Goal: Information Seeking & Learning: Find specific fact

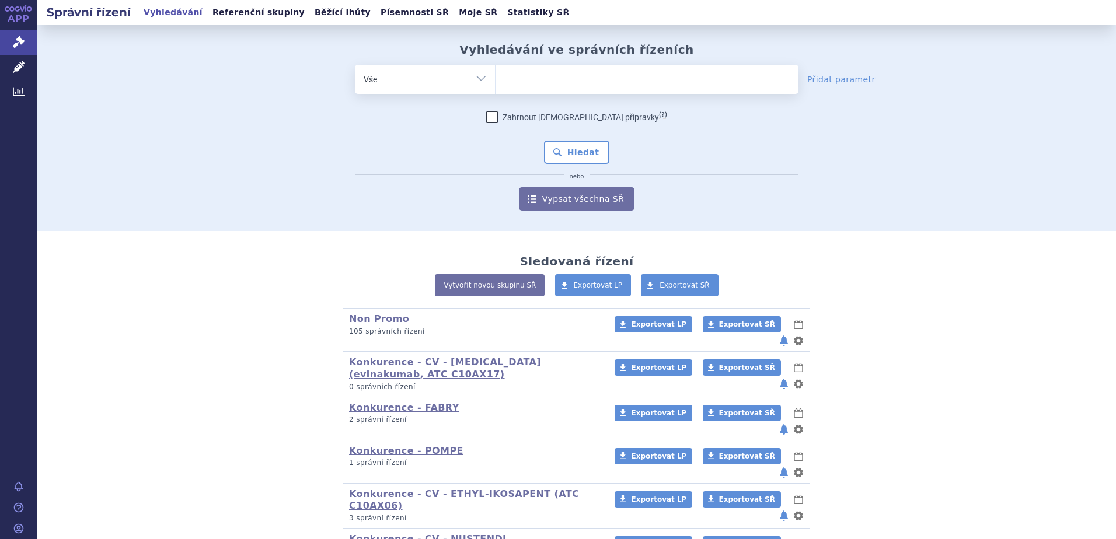
click at [515, 79] on ul at bounding box center [647, 77] width 303 height 25
click at [496, 79] on select at bounding box center [495, 78] width 1 height 29
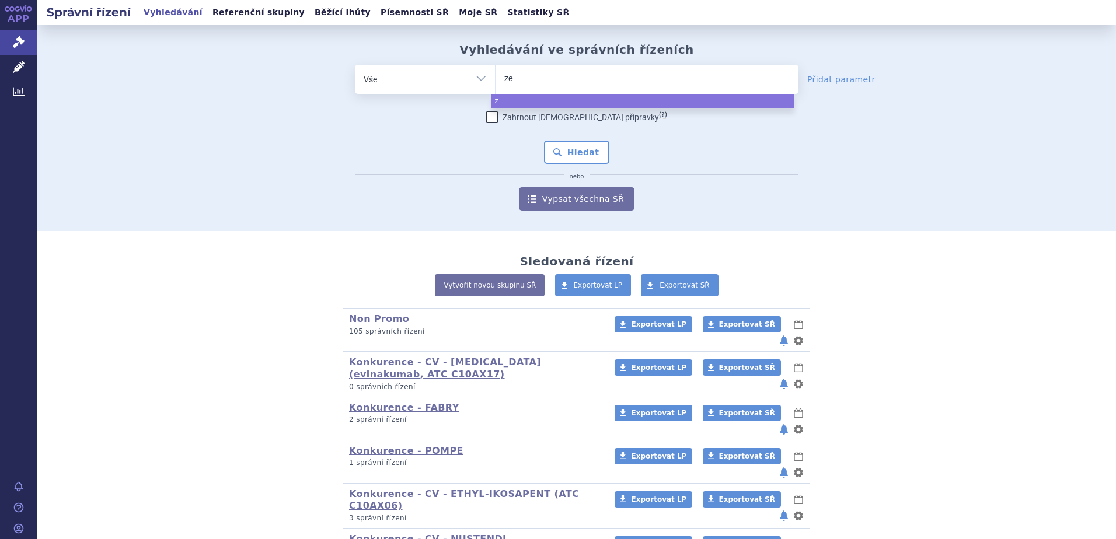
type input "zen"
type input "zeno"
type input "zenon"
select select "zenon"
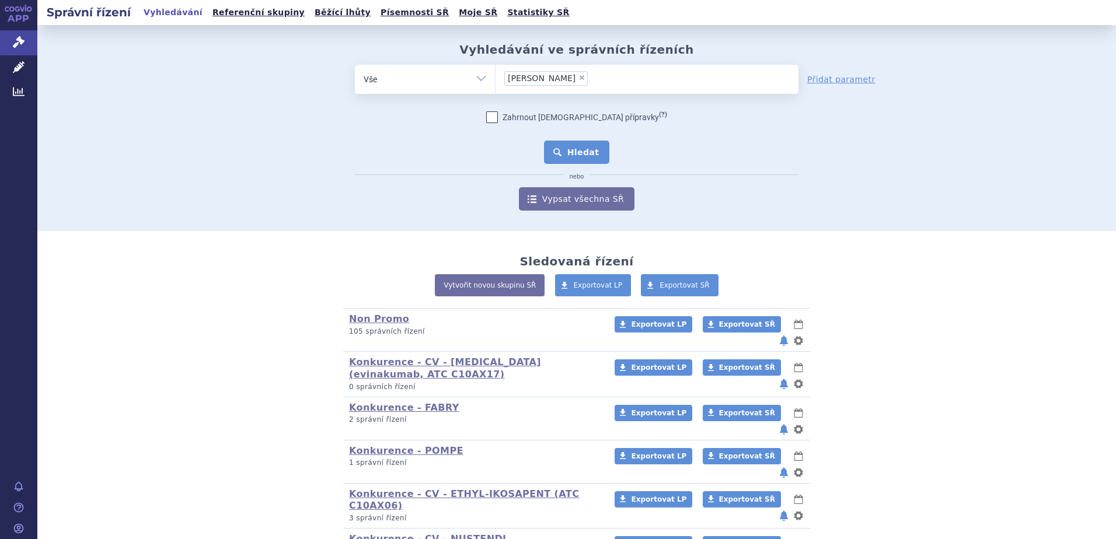
click at [569, 134] on div "Zahrnout bratrské přípravky (?) * Pozor, hledání dle vyhledávacího parametru In…" at bounding box center [577, 161] width 444 height 99
click at [559, 158] on button "Hledat" at bounding box center [577, 152] width 66 height 23
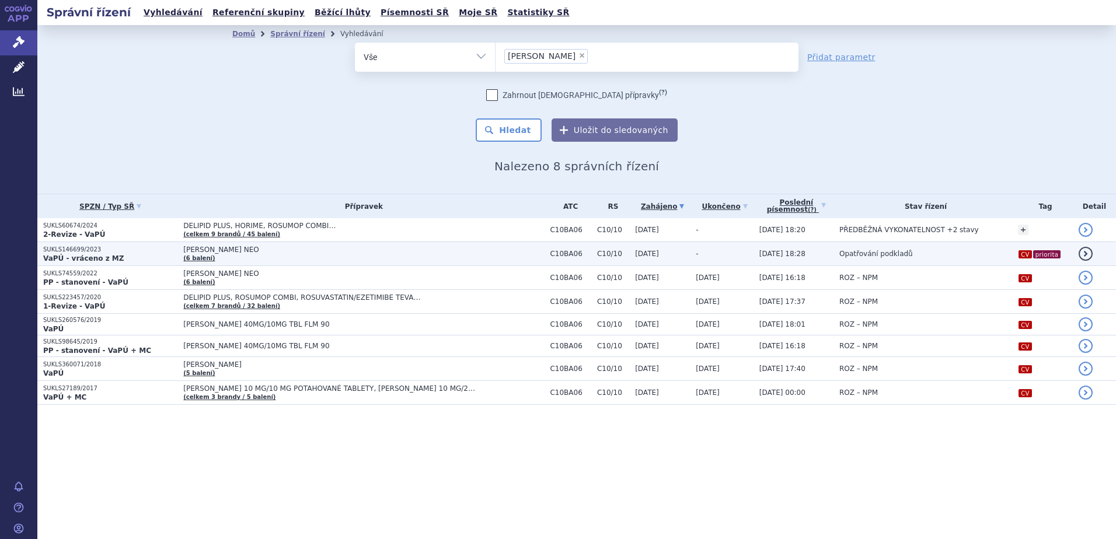
click at [69, 252] on p "SUKLS146699/2023" at bounding box center [110, 250] width 134 height 8
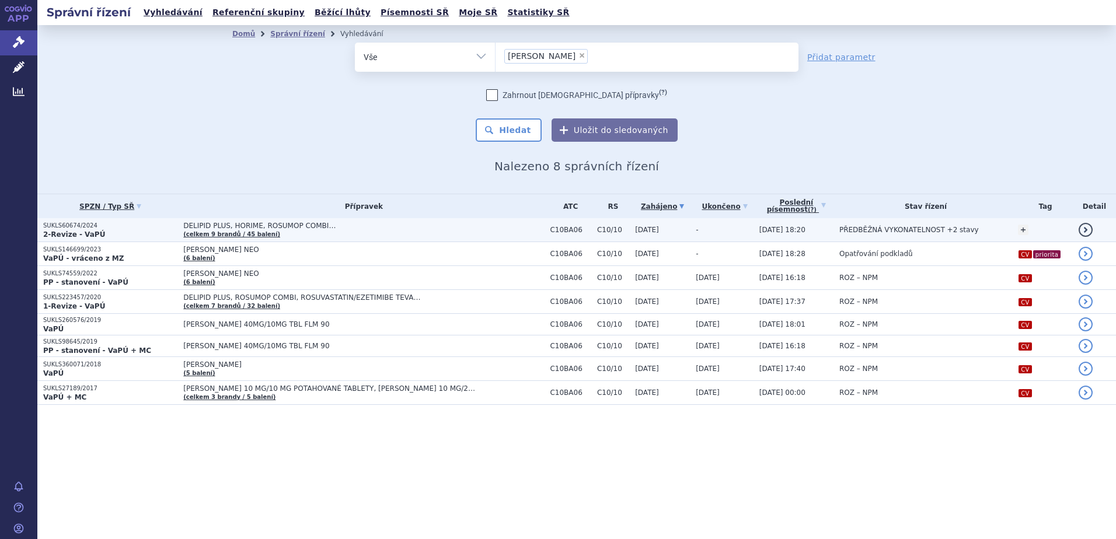
click at [76, 226] on p "SUKLS60674/2024" at bounding box center [110, 226] width 134 height 8
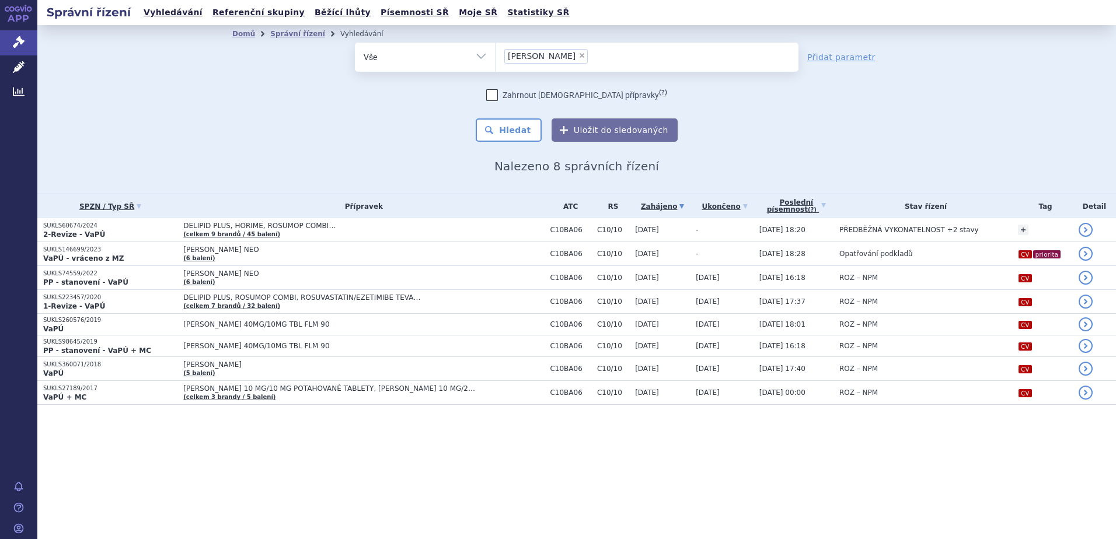
click at [579, 55] on span "×" at bounding box center [582, 55] width 7 height 7
click at [496, 55] on select "zenon" at bounding box center [495, 56] width 1 height 29
select select
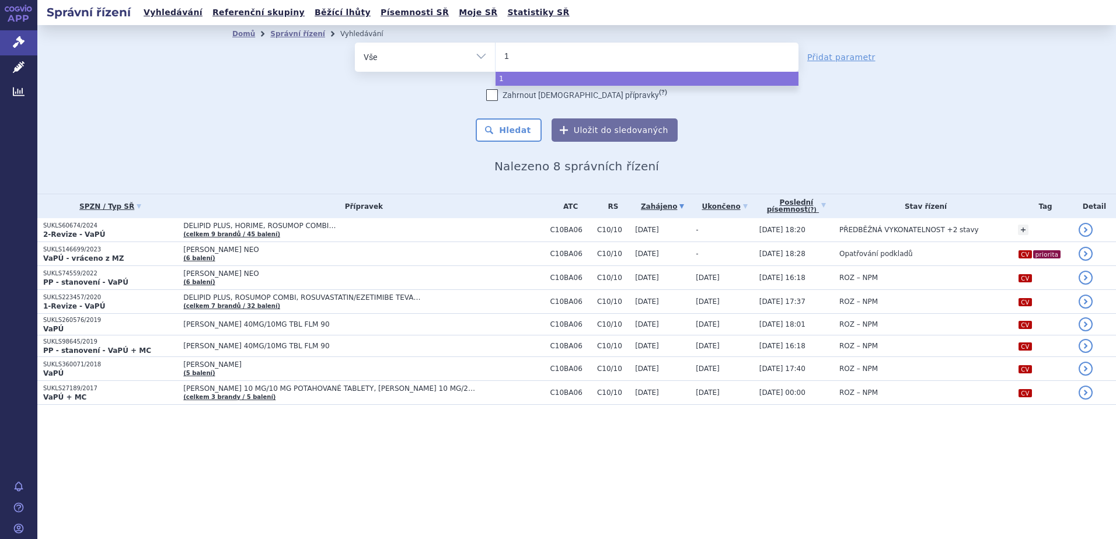
type input "18"
type input "183"
type input "18363"
type input "183636"
select select "183636"
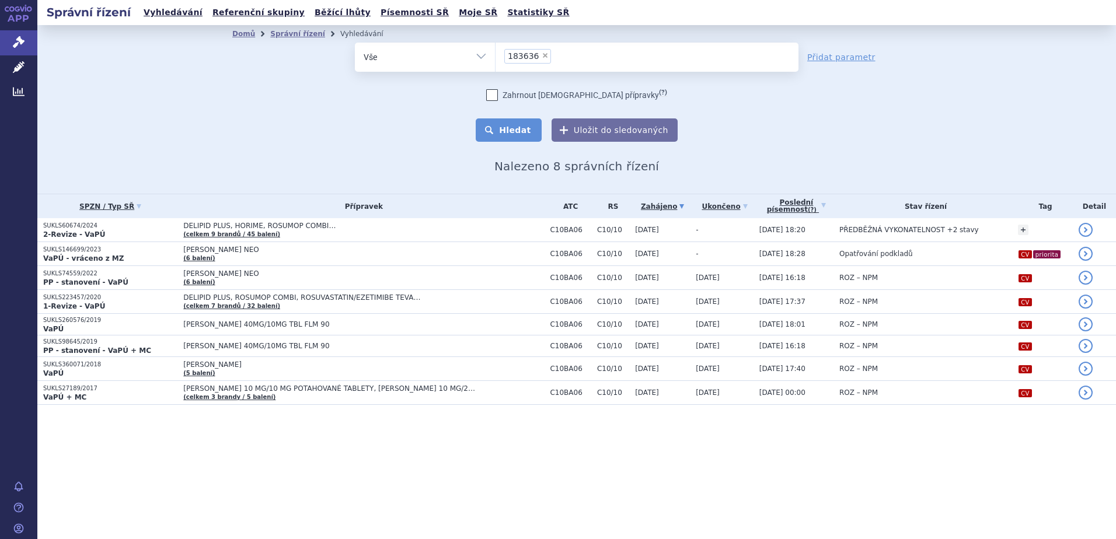
click at [498, 134] on button "Hledat" at bounding box center [509, 130] width 66 height 23
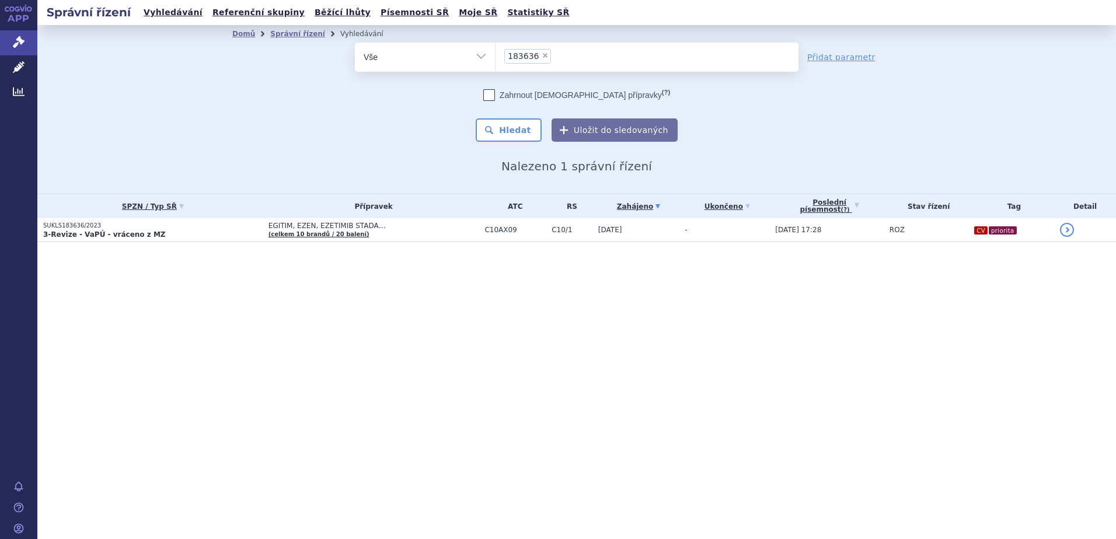
click at [111, 231] on strong "3-Revize - VaPÚ - vráceno z MZ" at bounding box center [104, 235] width 123 height 8
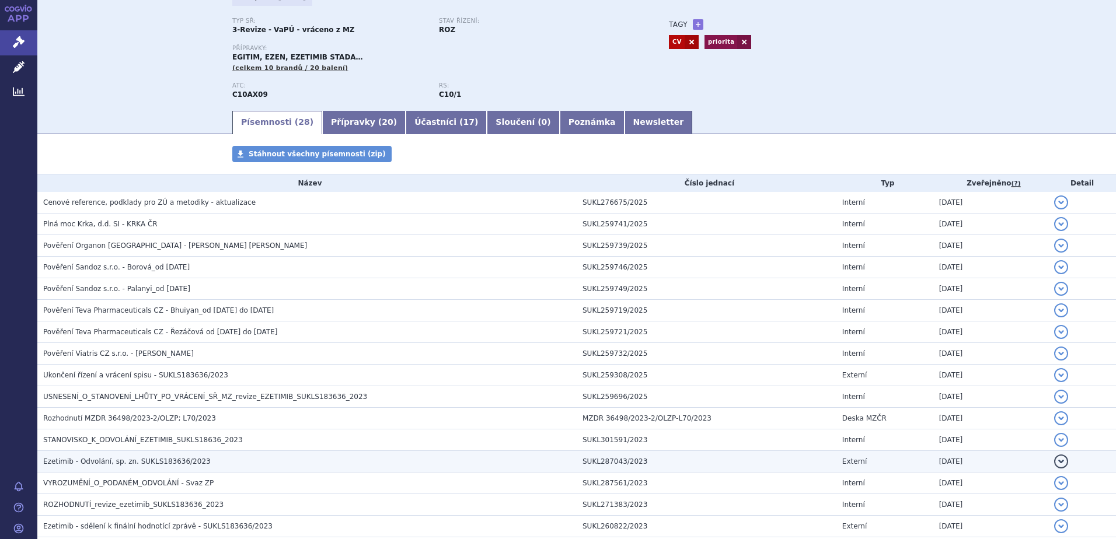
scroll to position [117, 0]
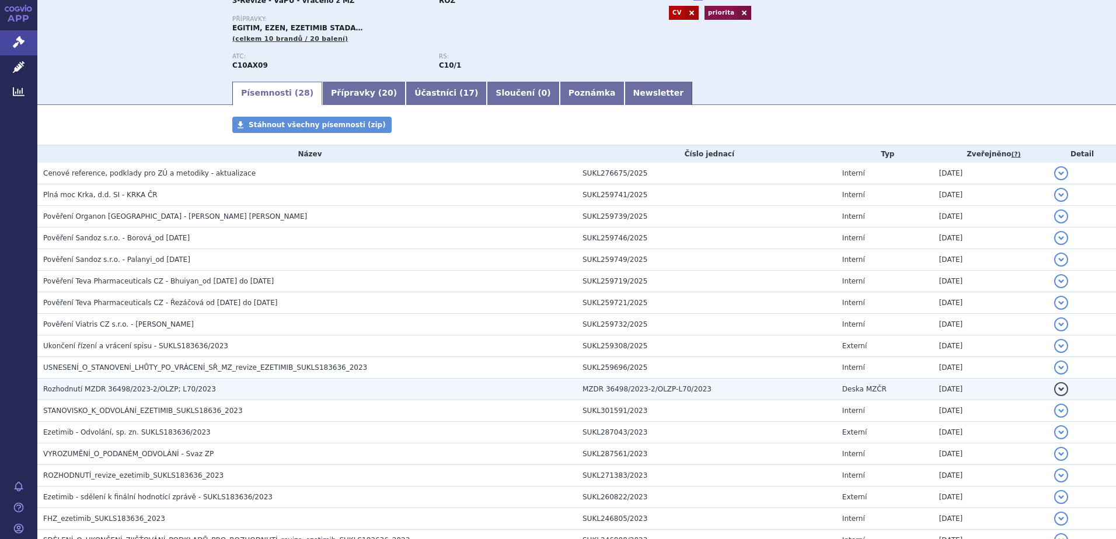
click at [77, 388] on span "Rozhodnutí MZDR 36498/2023-2/OLZP; L70/2023" at bounding box center [129, 389] width 173 height 8
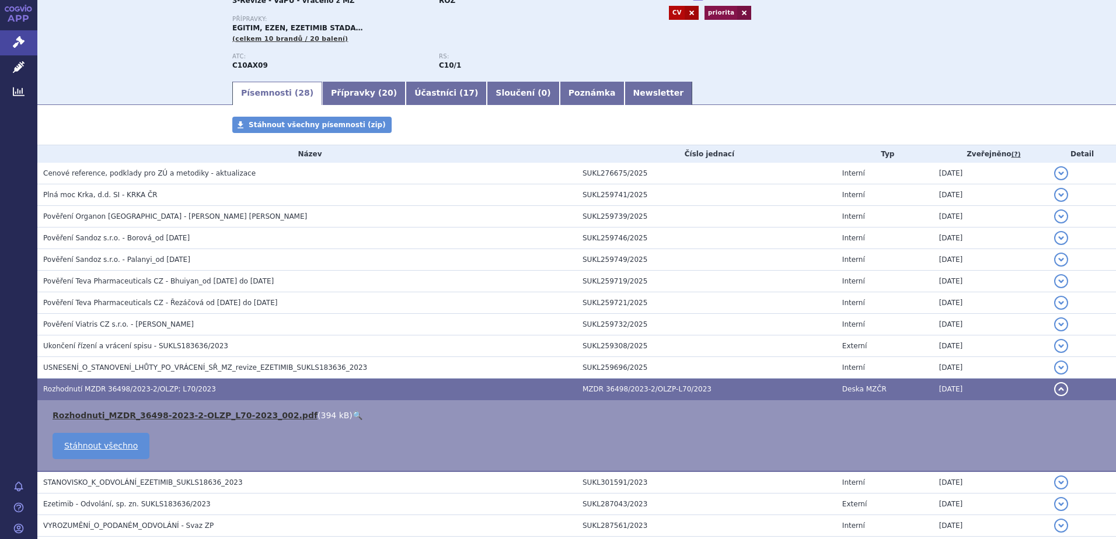
click at [173, 416] on link "Rozhodnuti_MZDR_36498-2023-2-OLZP_L70-2023_002.pdf" at bounding box center [185, 415] width 265 height 9
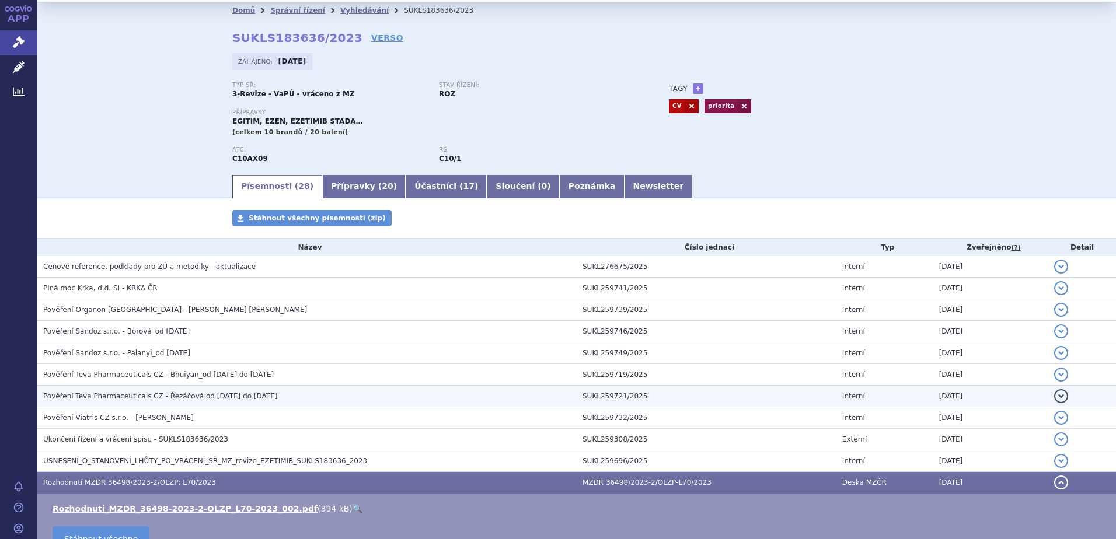
scroll to position [0, 0]
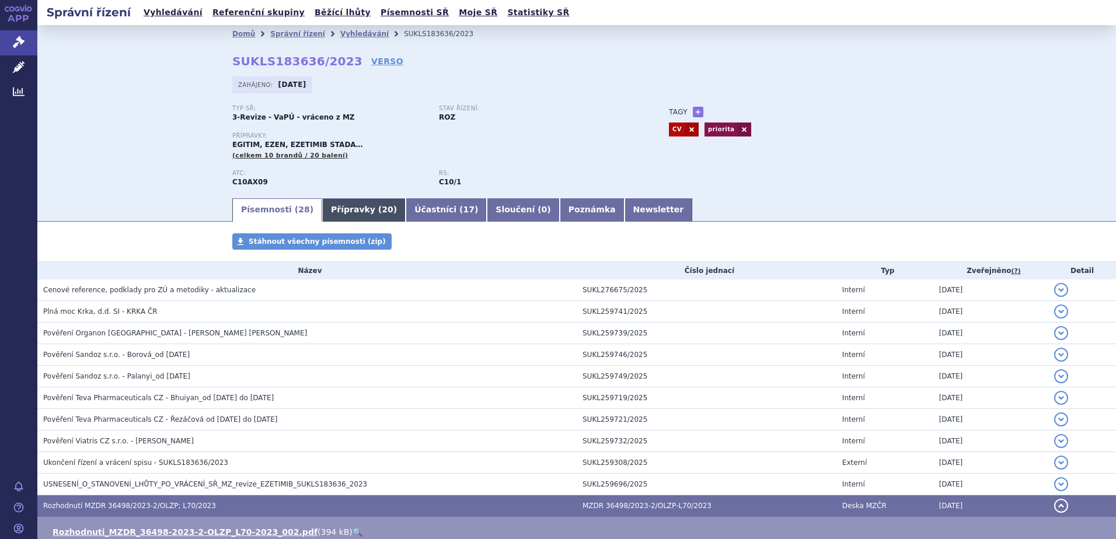
click at [326, 215] on link "Přípravky ( 20 )" at bounding box center [363, 209] width 83 height 23
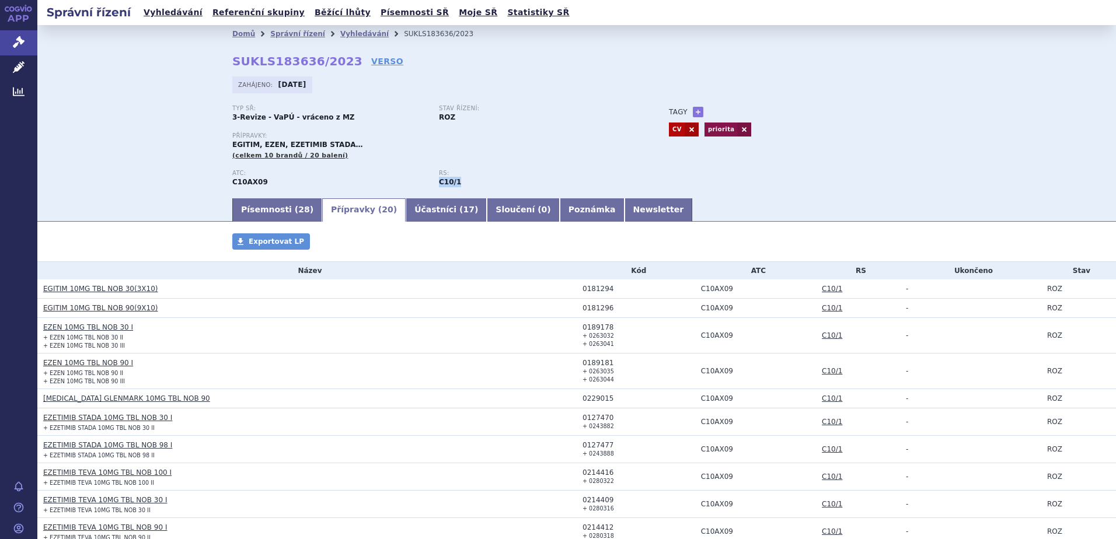
drag, startPoint x: 436, startPoint y: 182, endPoint x: 457, endPoint y: 183, distance: 20.4
click at [457, 183] on div "RS: C10/1" at bounding box center [542, 179] width 207 height 18
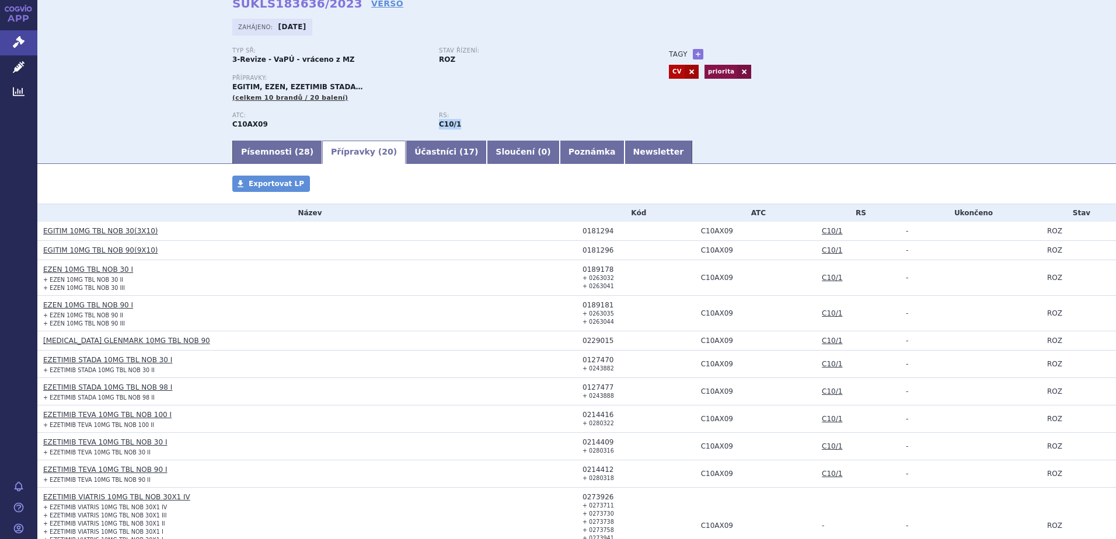
scroll to position [58, 0]
click at [587, 229] on div "0181294" at bounding box center [639, 231] width 113 height 8
click at [588, 228] on div "0181294" at bounding box center [639, 231] width 113 height 8
copy div "0181294"
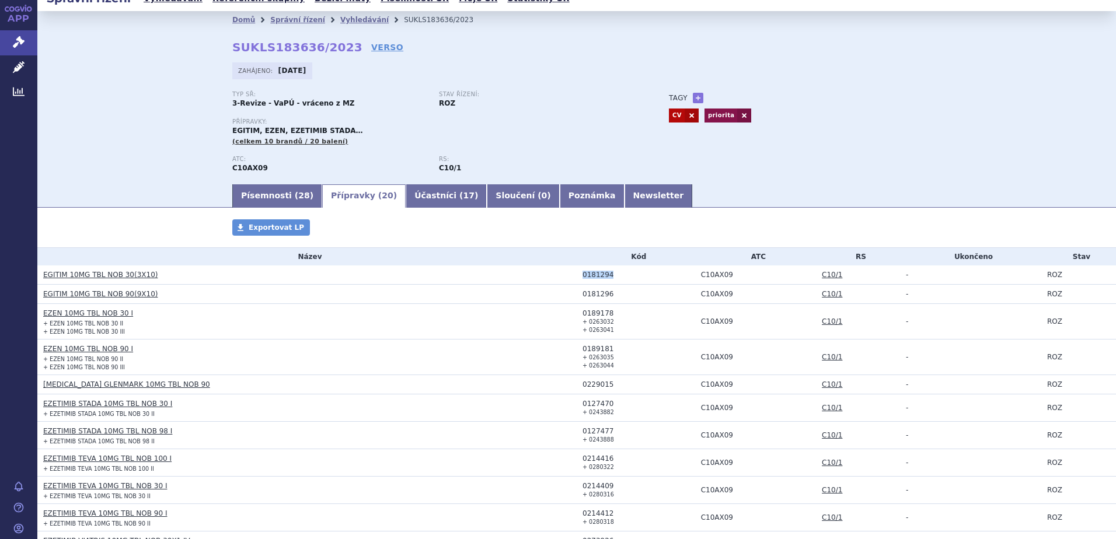
scroll to position [0, 0]
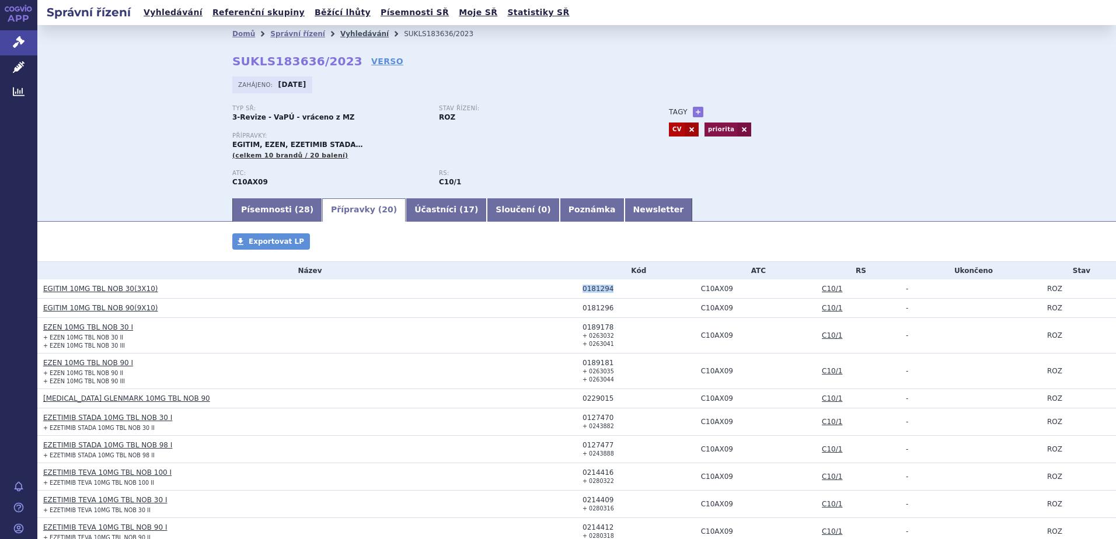
click at [349, 34] on link "Vyhledávání" at bounding box center [364, 34] width 48 height 8
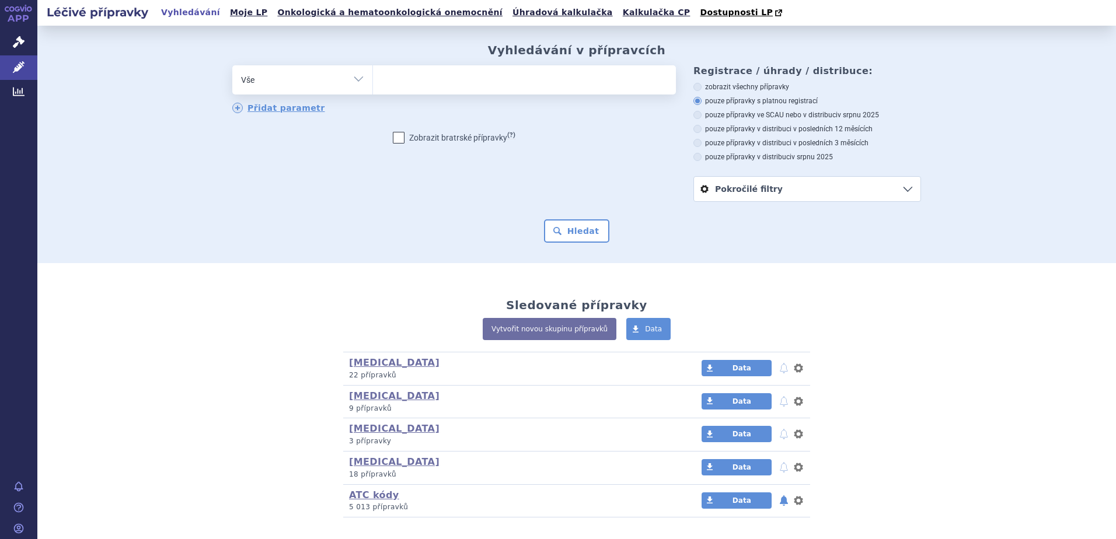
click at [373, 85] on ul at bounding box center [524, 77] width 303 height 25
click at [372, 85] on select at bounding box center [372, 79] width 1 height 29
paste input "0181294"
type input "0181294"
select select "0181294"
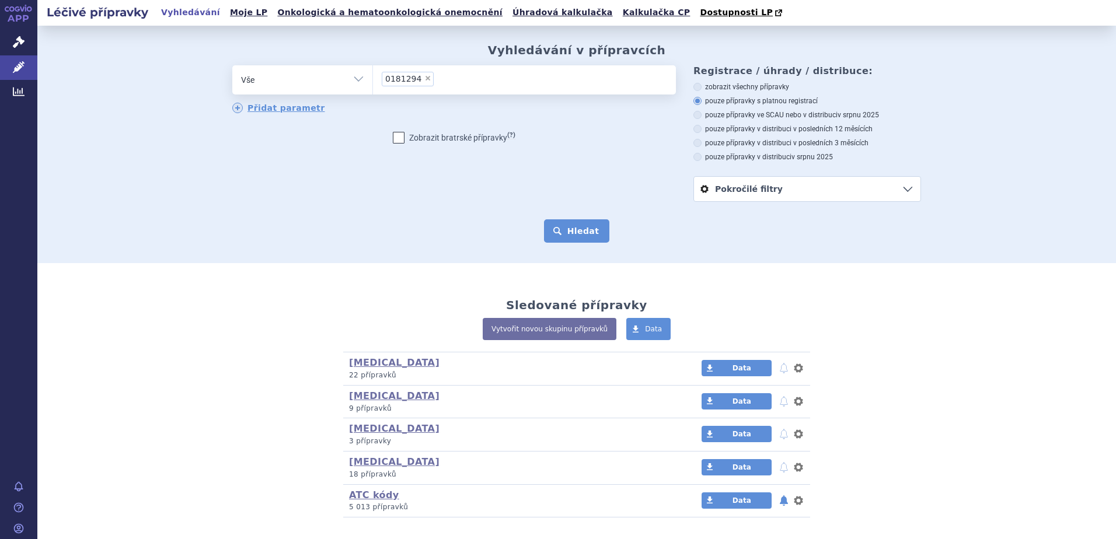
click at [565, 227] on button "Hledat" at bounding box center [577, 231] width 66 height 23
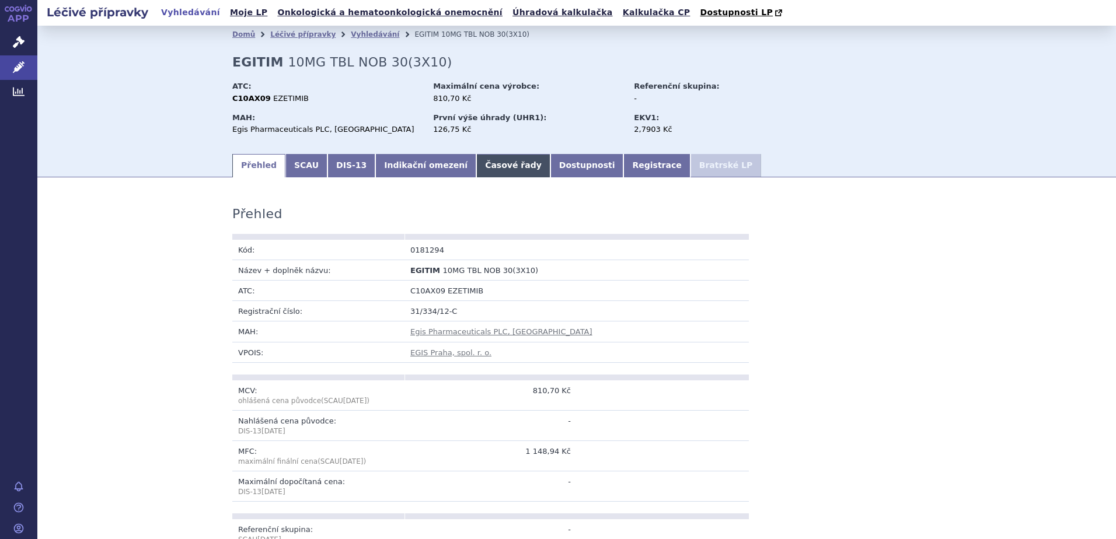
click at [482, 168] on link "Časové řady" at bounding box center [513, 165] width 74 height 23
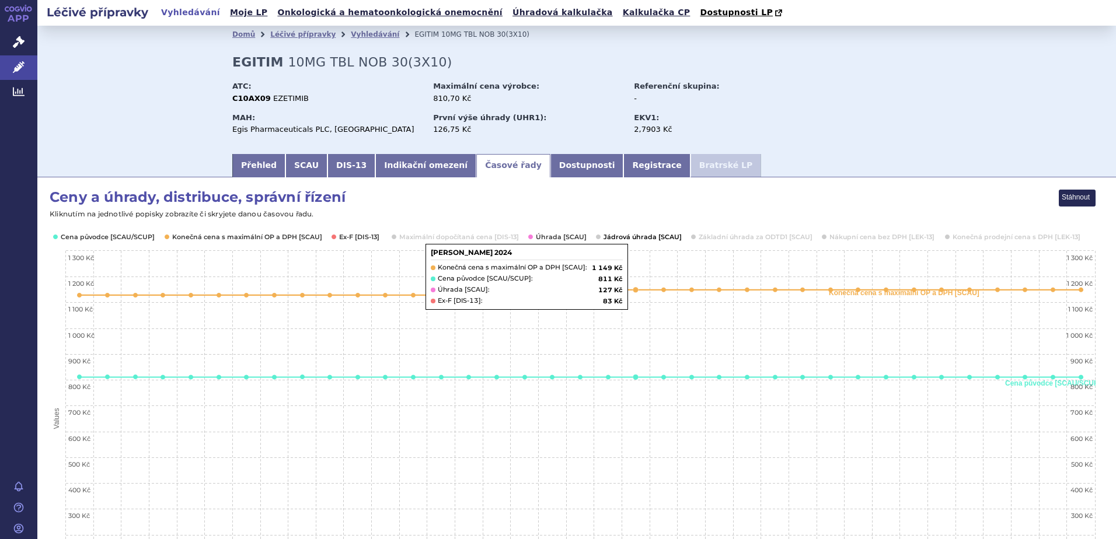
click at [625, 235] on button "Show Jádrová úhrada [SCAU]" at bounding box center [642, 236] width 76 height 9
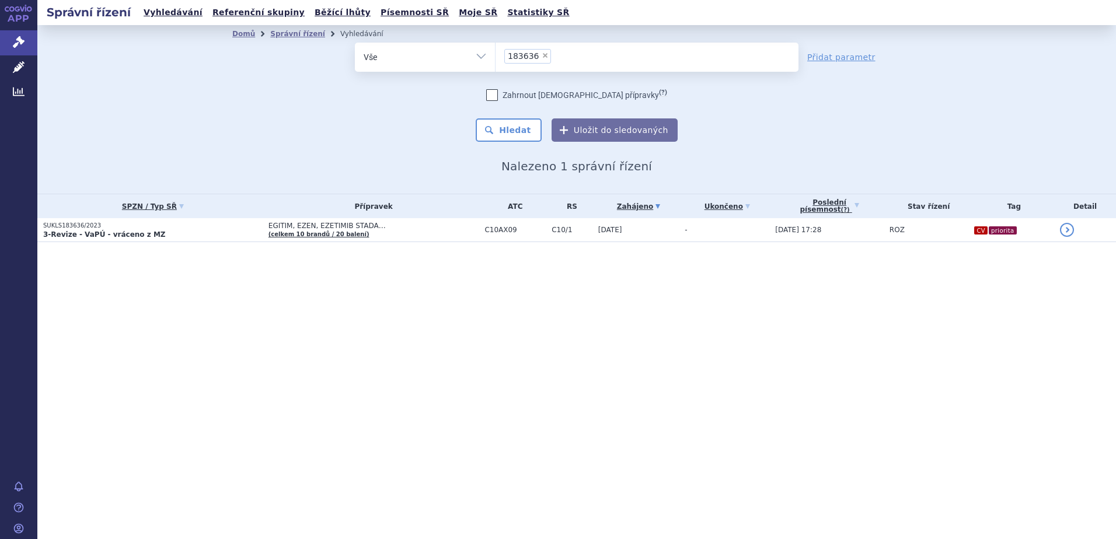
click at [542, 58] on span "×" at bounding box center [545, 55] width 7 height 7
click at [496, 58] on select "183636" at bounding box center [495, 56] width 1 height 29
select select
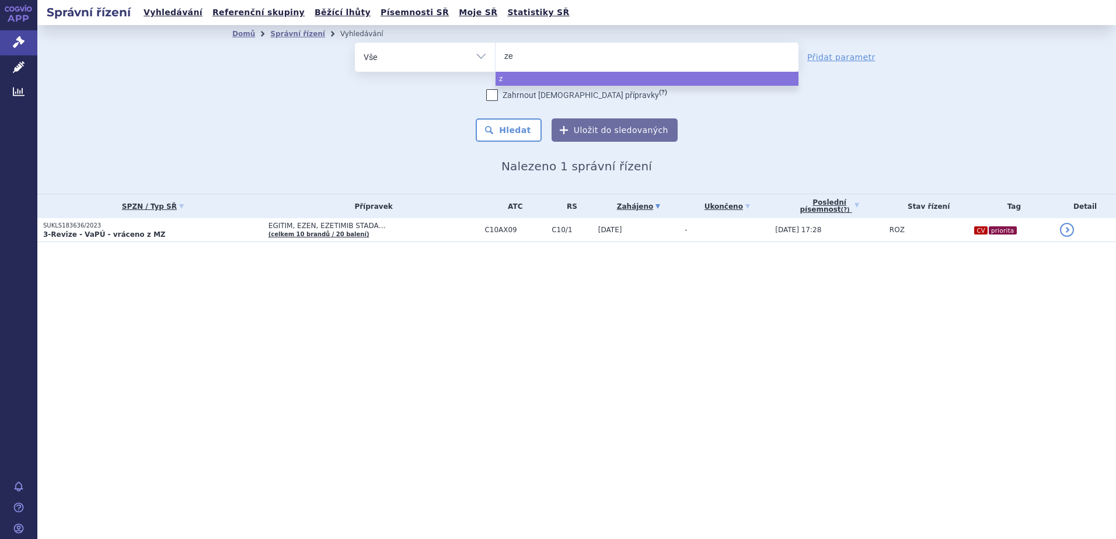
type input "[DEMOGRAPHIC_DATA]"
type input "[PERSON_NAME]"
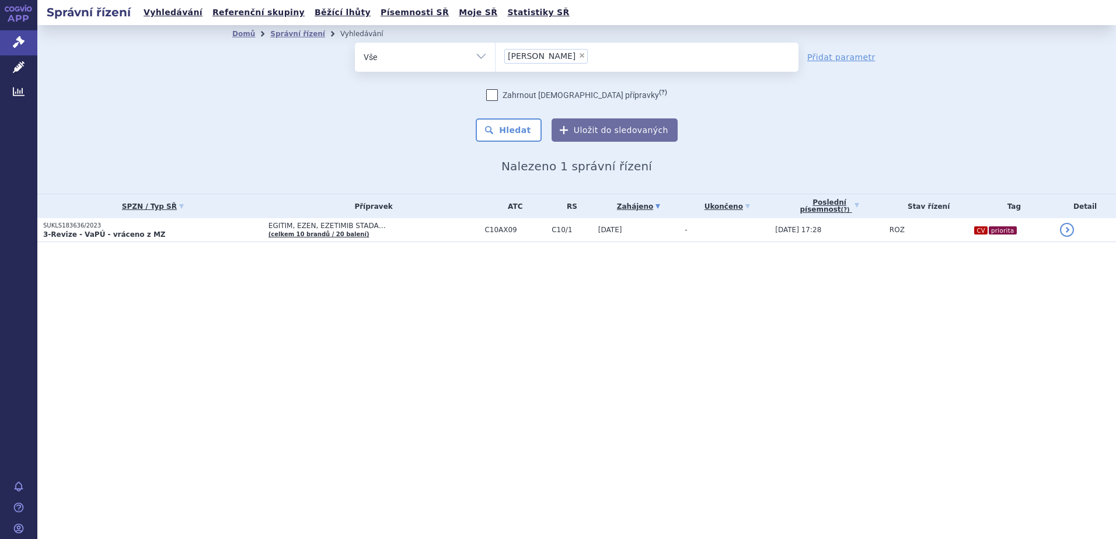
select select "zenon"
click at [519, 125] on button "Hledat" at bounding box center [509, 130] width 66 height 23
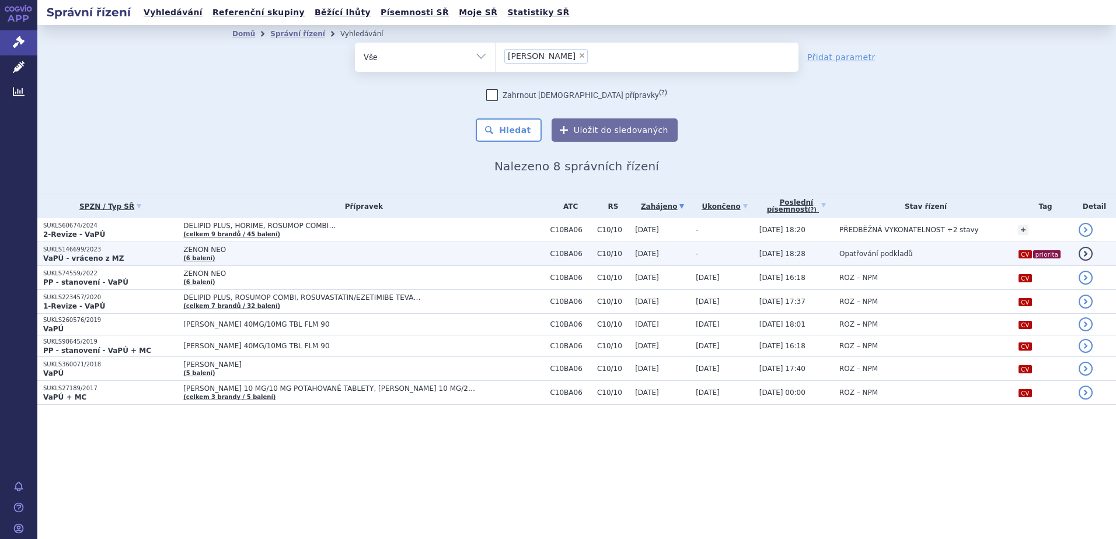
click at [77, 253] on p "SUKLS146699/2023" at bounding box center [110, 250] width 134 height 8
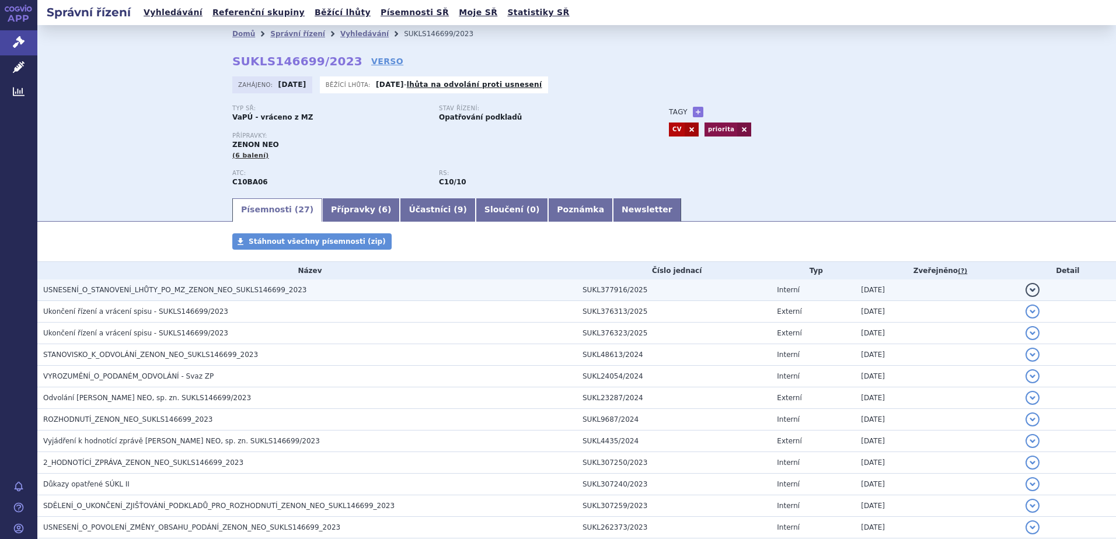
click at [119, 292] on span "USNESENÍ_O_STANOVENÍ_LHŮTY_PO_MZ_ZENON_NEO_SUKLS146699_2023" at bounding box center [174, 290] width 263 height 8
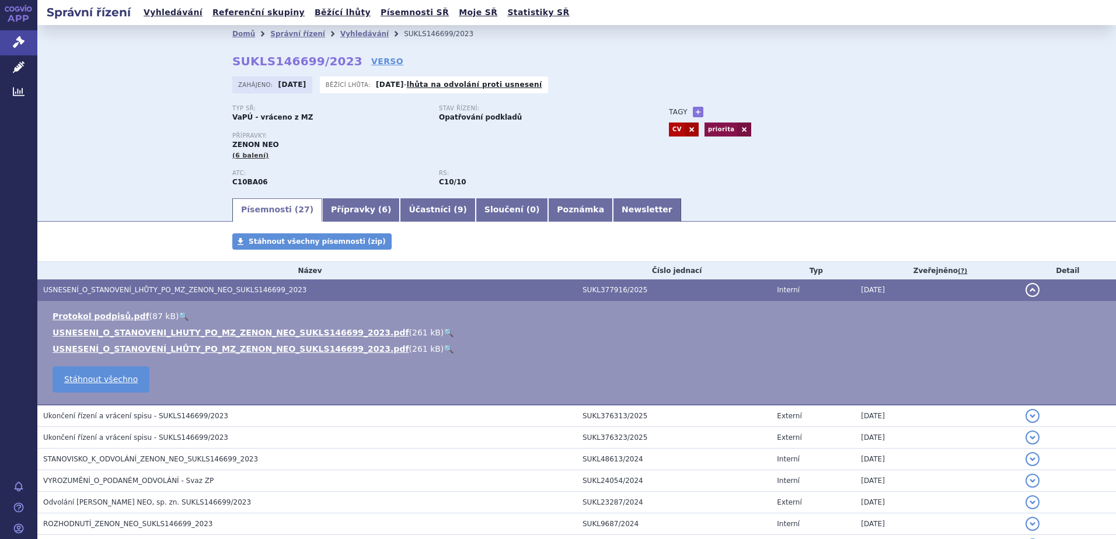
click at [444, 331] on link "🔍" at bounding box center [449, 332] width 10 height 9
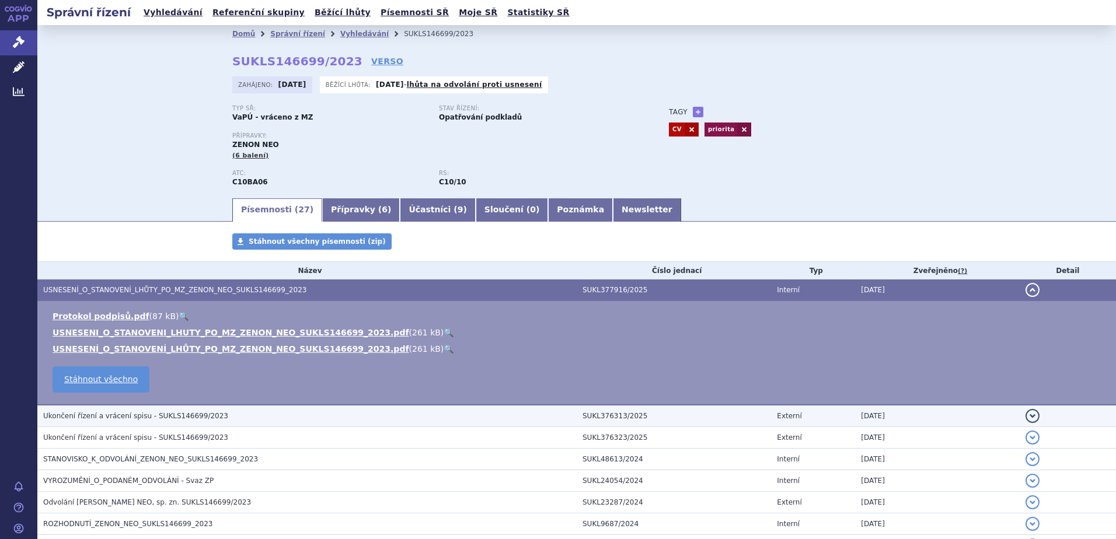
click at [137, 417] on span "Ukončení řízení a vrácení spisu - SUKLS146699/2023" at bounding box center [135, 416] width 185 height 8
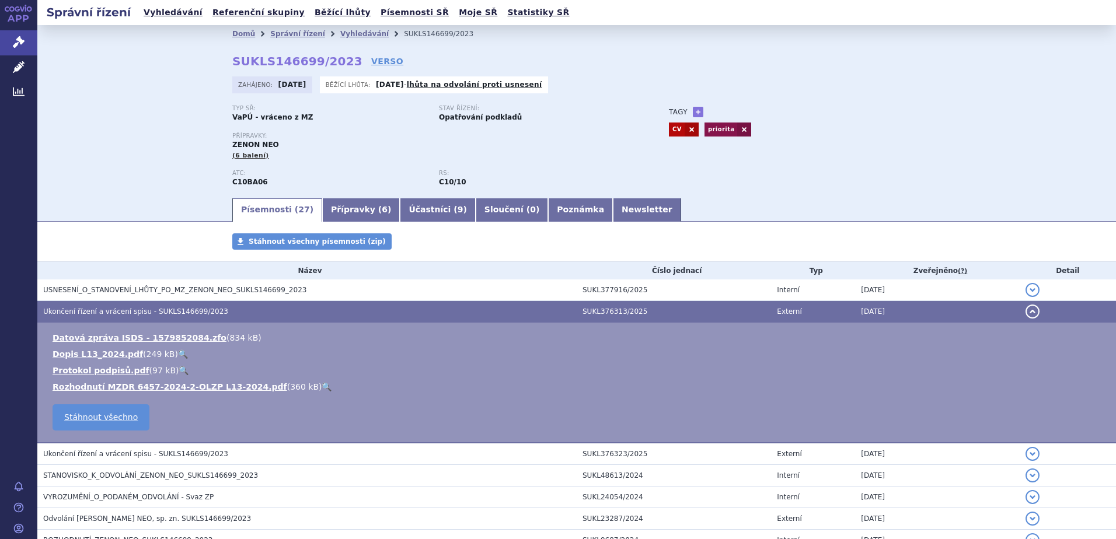
click at [322, 385] on link "🔍" at bounding box center [327, 386] width 10 height 9
click at [178, 355] on link "🔍" at bounding box center [183, 354] width 10 height 9
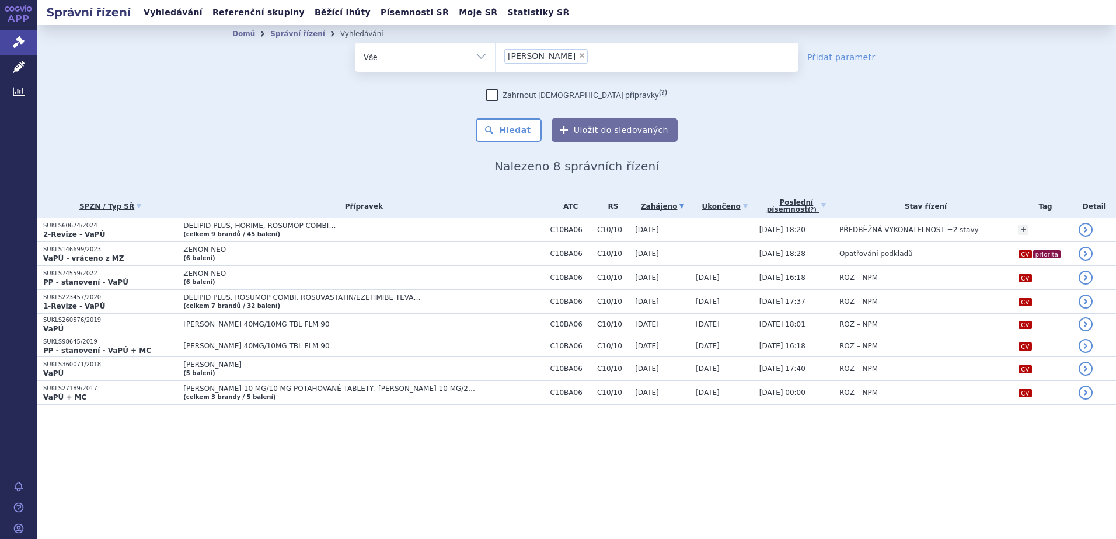
click at [579, 57] on span "×" at bounding box center [582, 55] width 7 height 7
click at [496, 57] on select "[PERSON_NAME]" at bounding box center [495, 56] width 1 height 29
select select
type input "0181294"
select select "0181294"
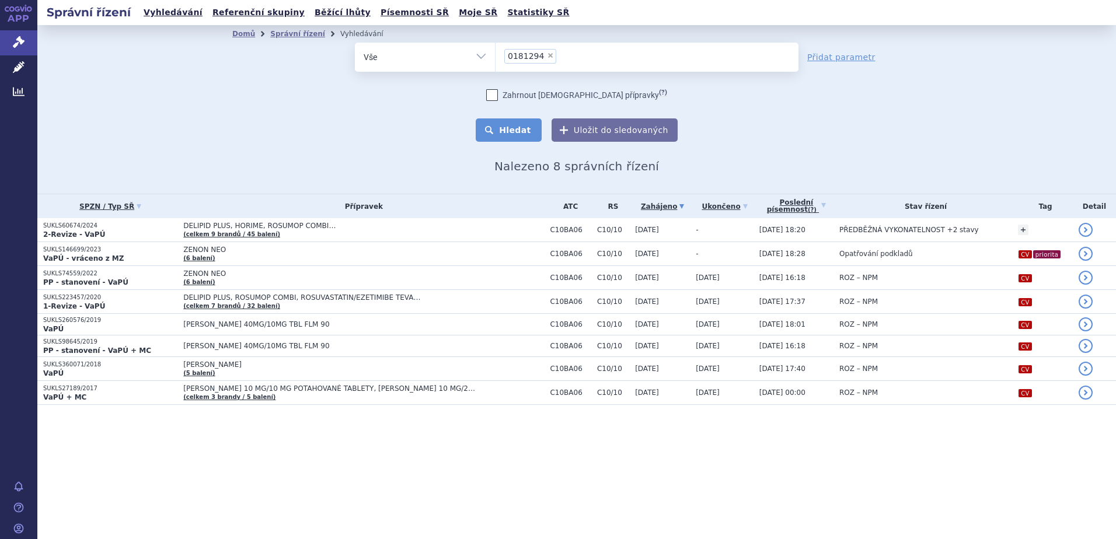
click at [514, 124] on button "Hledat" at bounding box center [509, 130] width 66 height 23
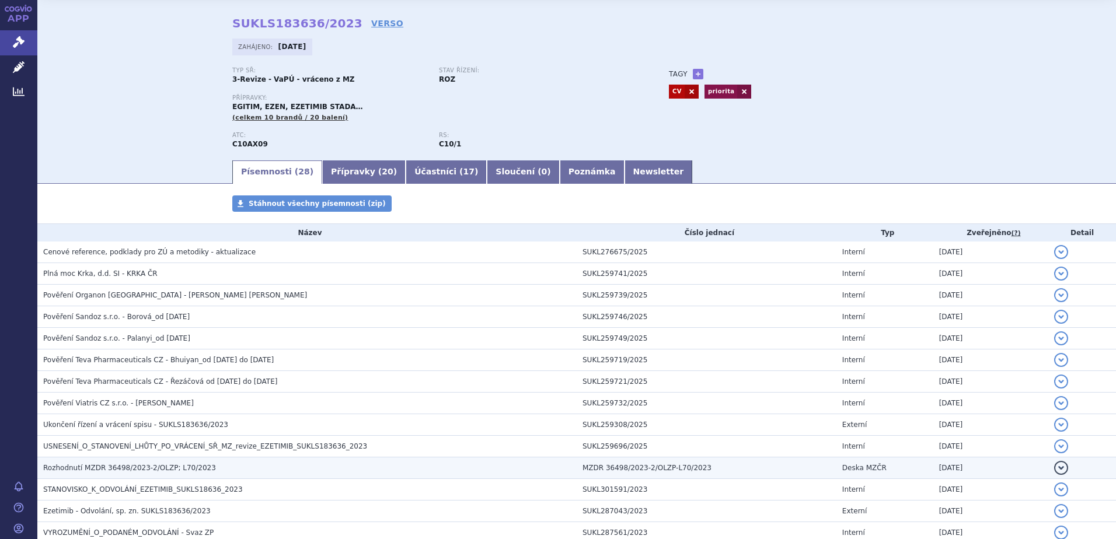
scroll to position [58, 0]
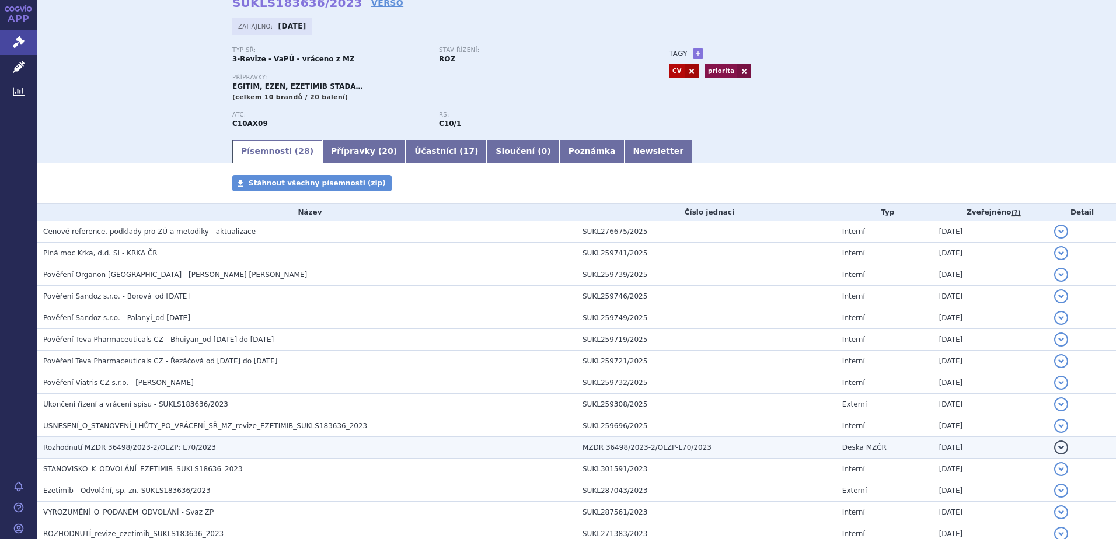
click at [84, 448] on span "Rozhodnutí MZDR 36498/2023-2/OLZP; L70/2023" at bounding box center [129, 448] width 173 height 8
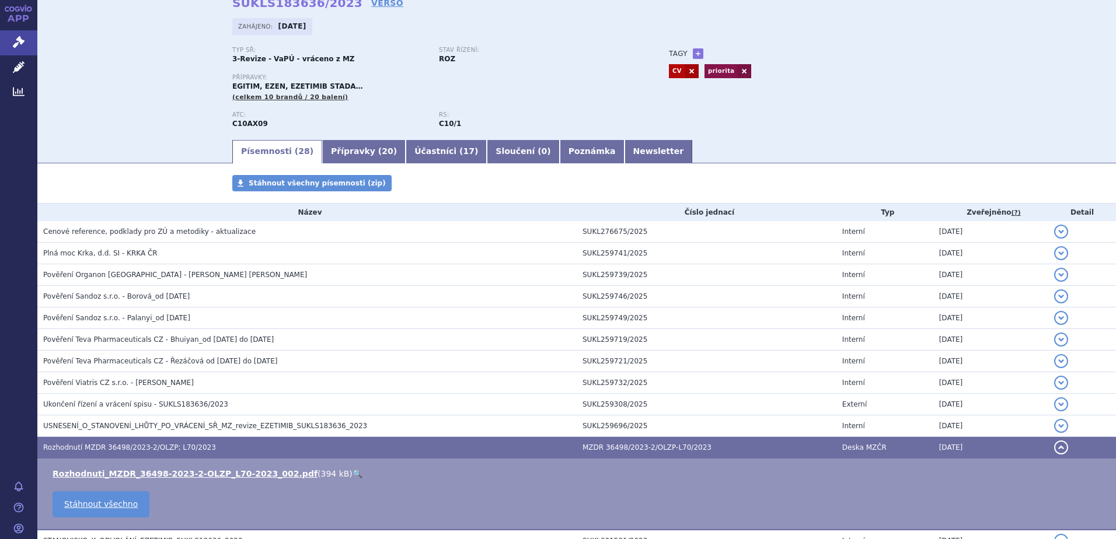
click at [353, 473] on link "🔍" at bounding box center [358, 473] width 10 height 9
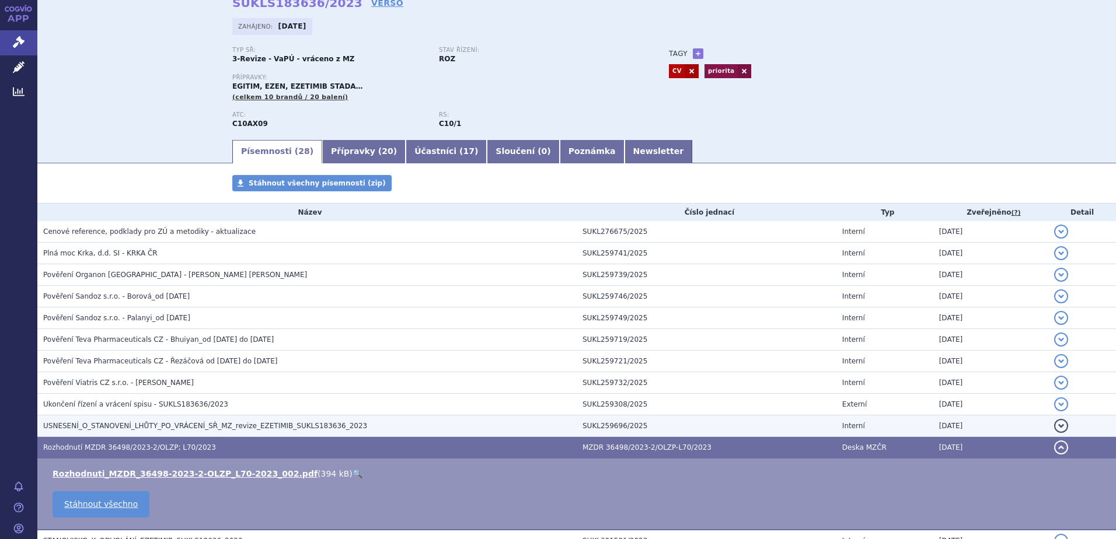
click at [61, 426] on span "USNESENÍ_O_STANOVENÍ_LHŮTY_PO_VRÁCENÍ_SŘ_MZ_revize_EZETIMIB_SUKLS183636_2023" at bounding box center [205, 426] width 324 height 8
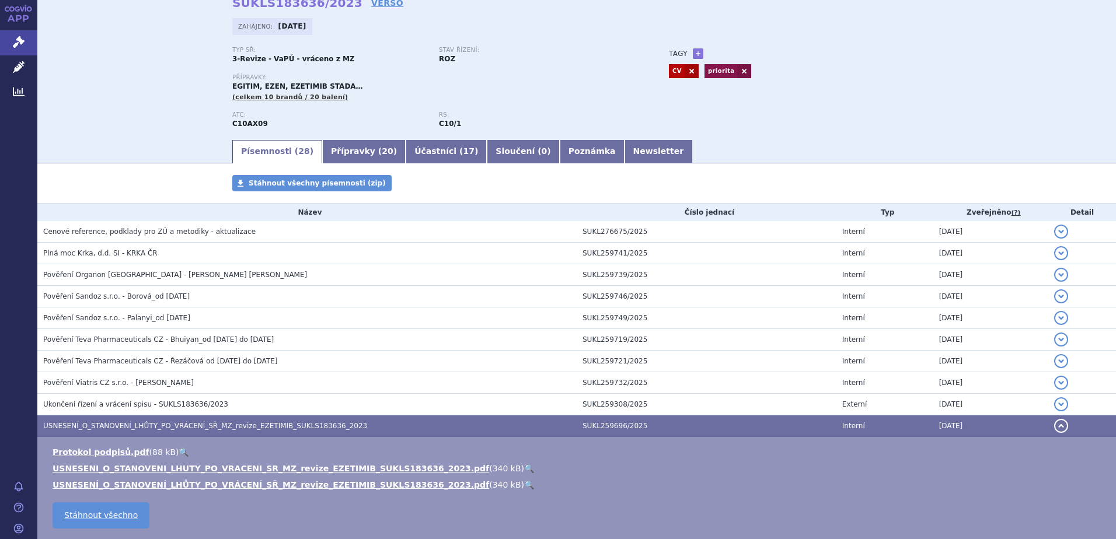
click at [524, 466] on link "🔍" at bounding box center [529, 468] width 10 height 9
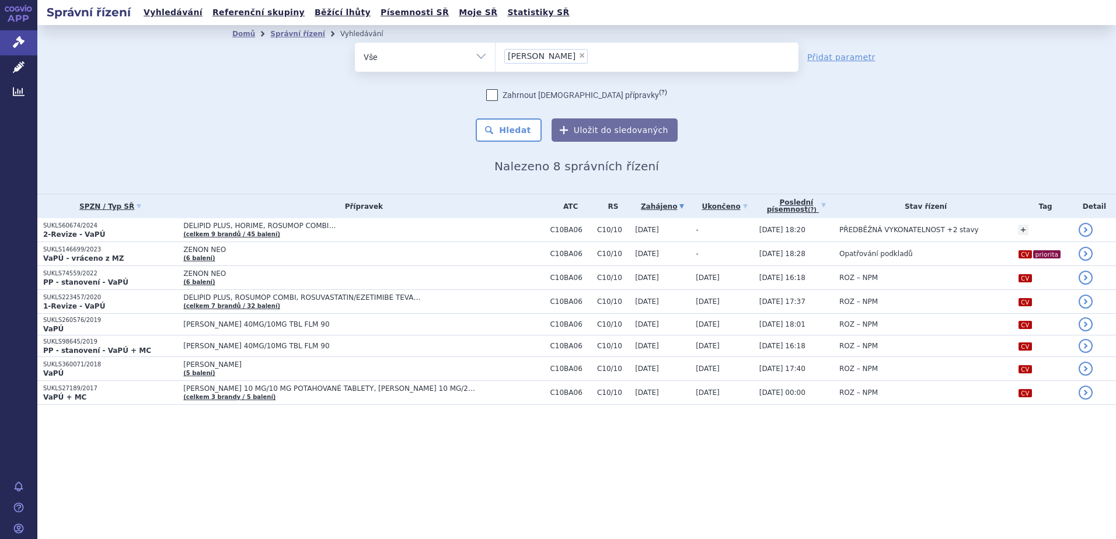
select select
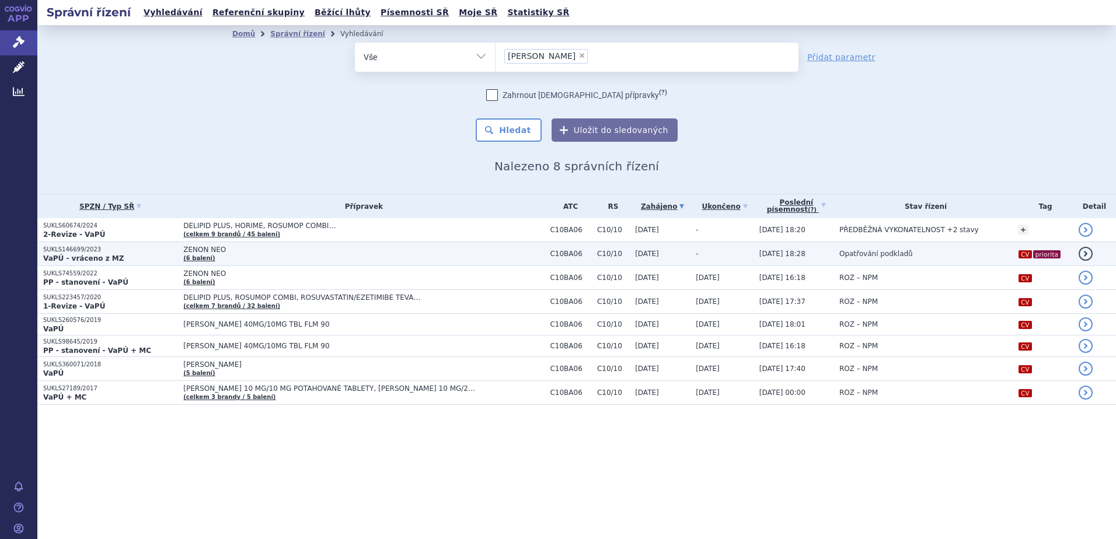
click at [90, 253] on p "SUKLS146699/2023" at bounding box center [110, 250] width 134 height 8
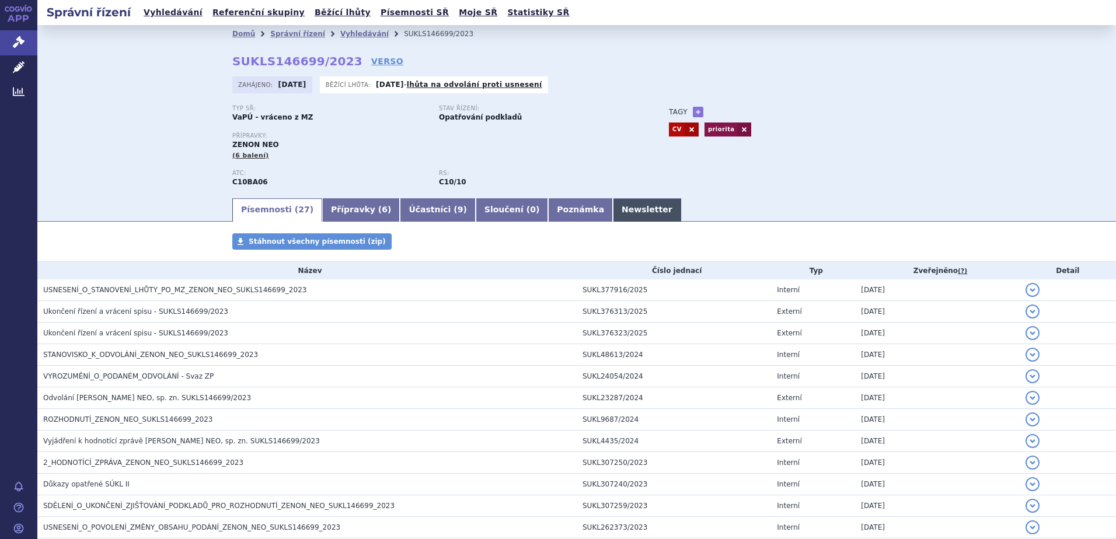
click at [613, 203] on link "Newsletter" at bounding box center [647, 209] width 68 height 23
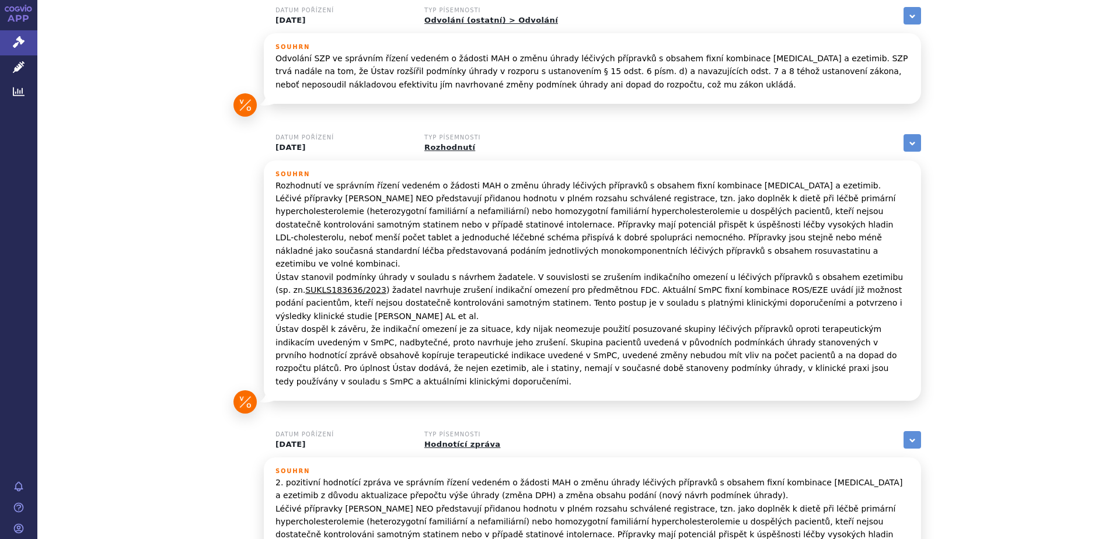
scroll to position [175, 0]
